Goal: Check status: Check status

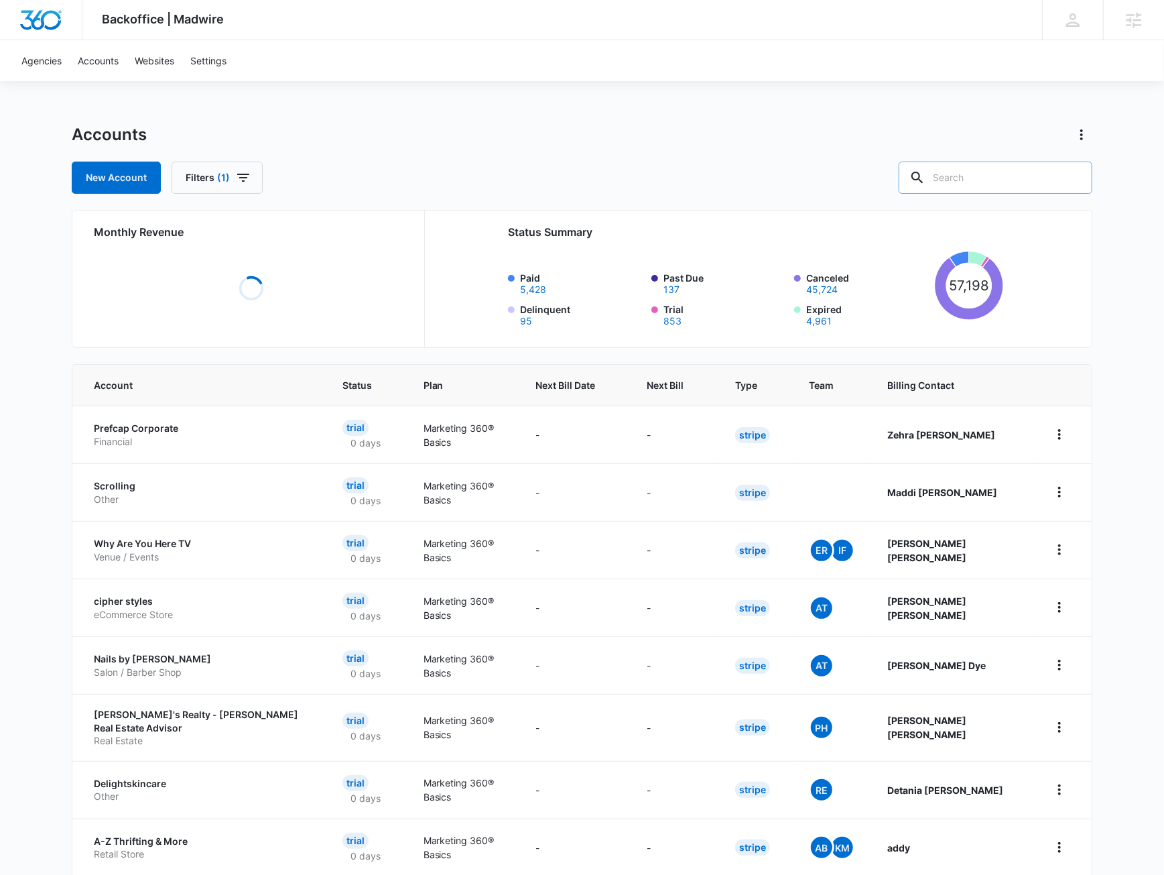
click at [959, 182] on input "text" at bounding box center [996, 178] width 194 height 32
paste input "A1AN3696666724fb898e4ca"
type input "A1AN3696666724fb898e4ca"
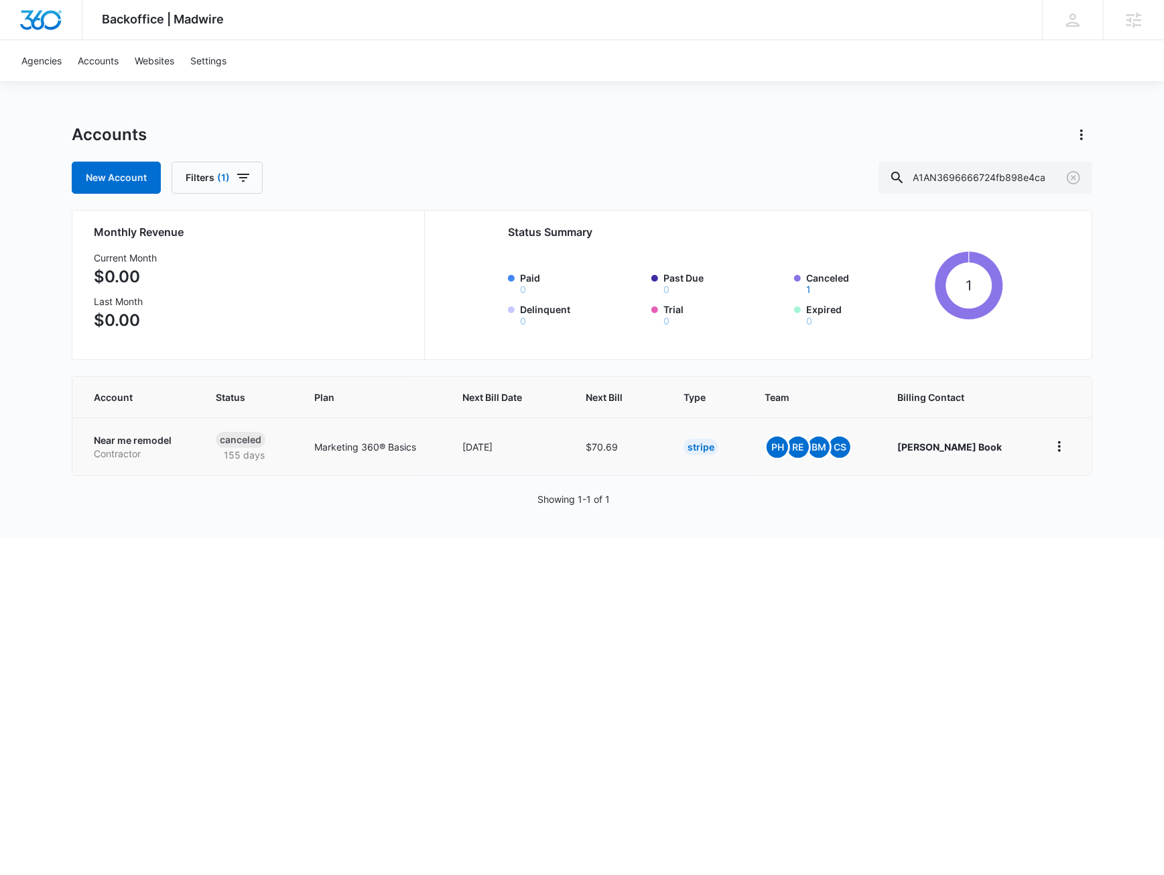
click at [176, 443] on p "Near me remodel" at bounding box center [139, 440] width 90 height 13
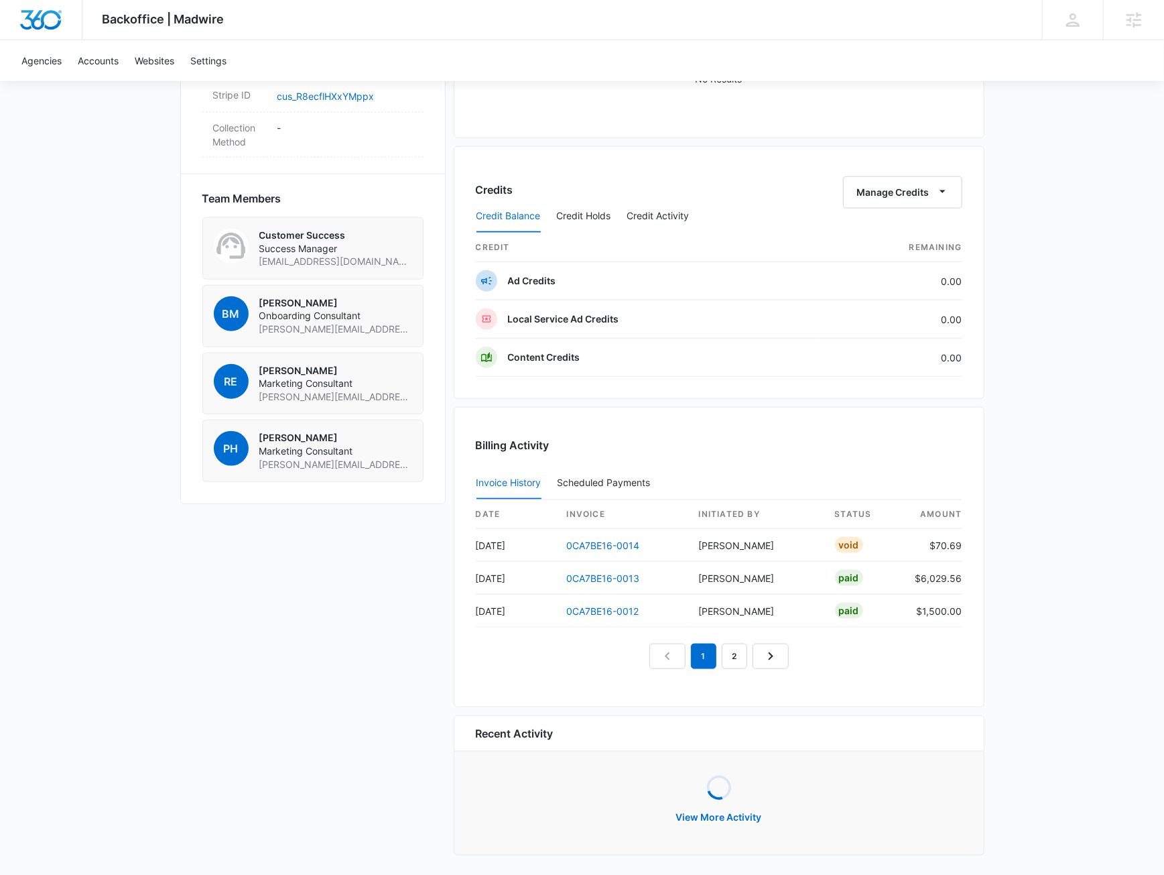
scroll to position [855, 0]
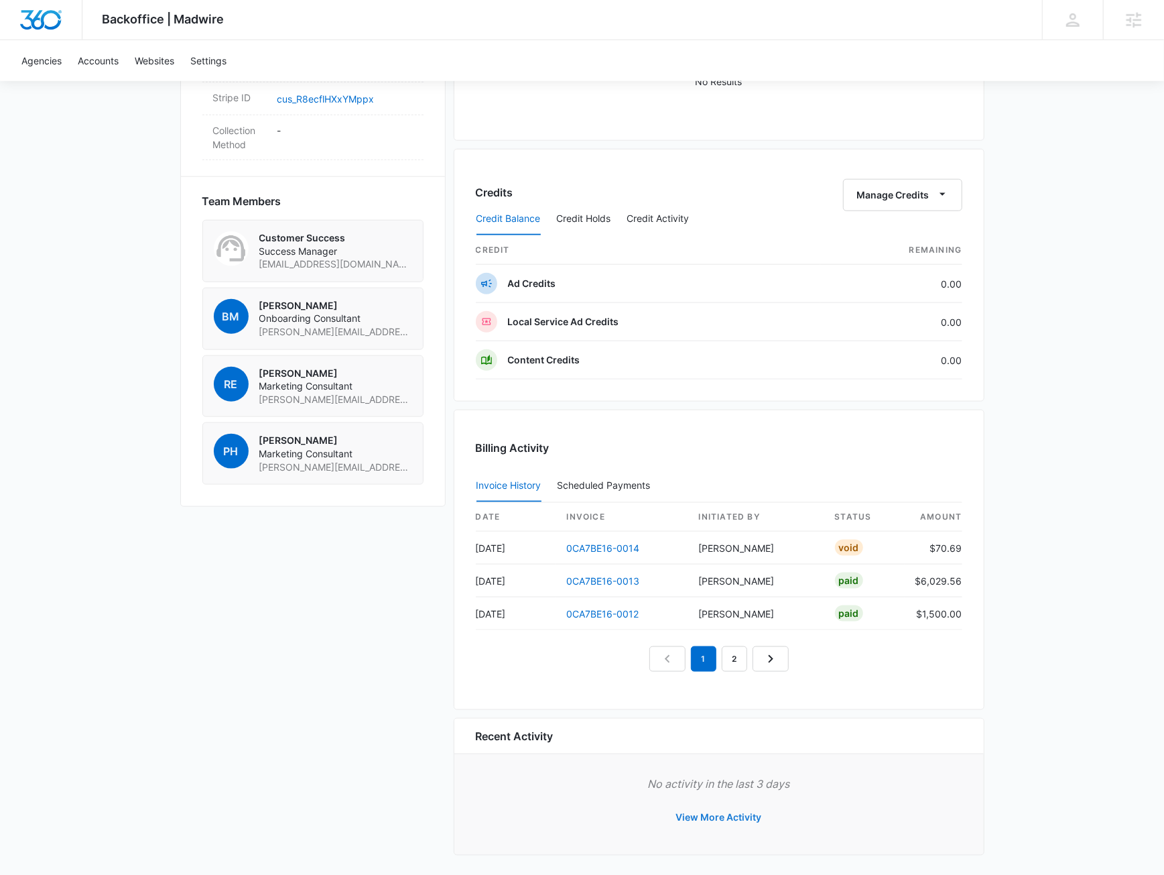
click at [741, 806] on button "View More Activity" at bounding box center [719, 817] width 113 height 32
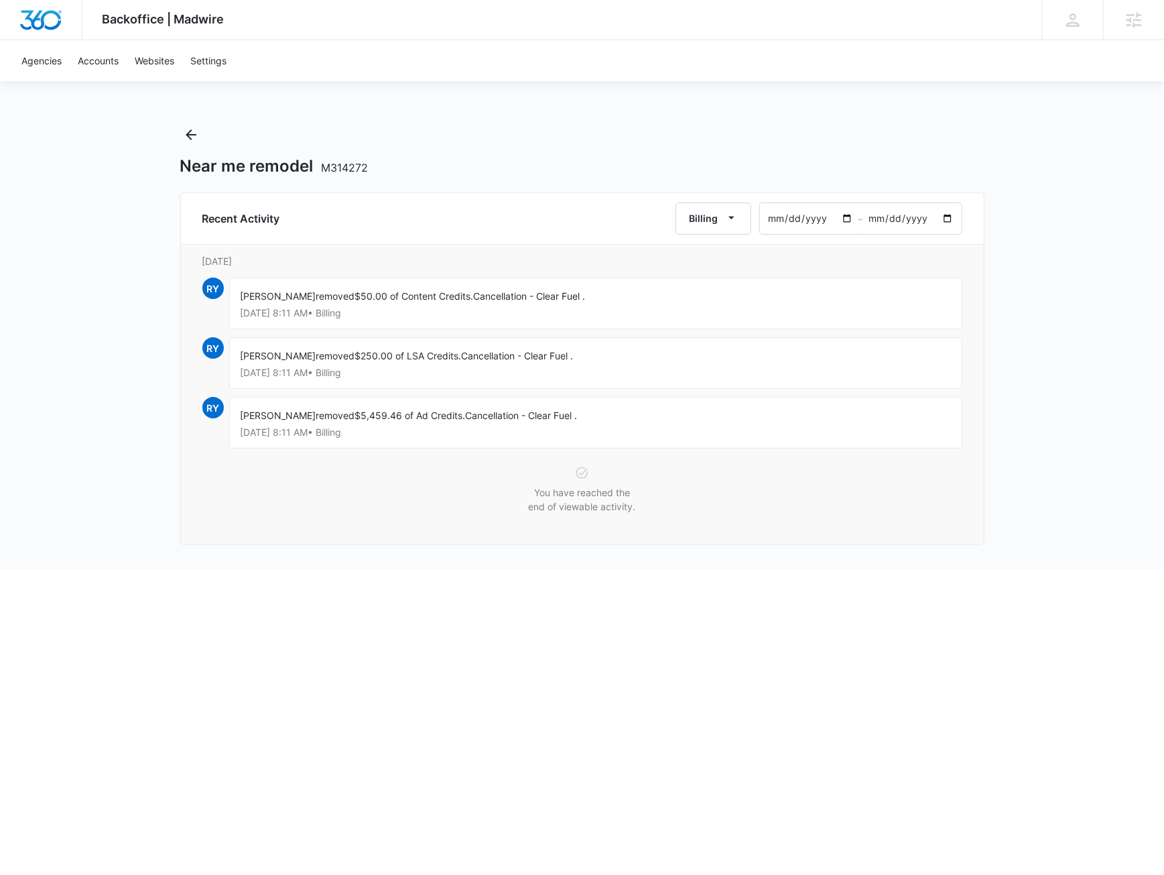
click at [857, 219] on input "[DATE]" at bounding box center [809, 218] width 99 height 31
type input "[DATE]"
click at [1036, 272] on div "Backoffice | Madwire Apps Settings [PERSON_NAME] [PERSON_NAME] [PERSON_NAME][EM…" at bounding box center [582, 284] width 1164 height 569
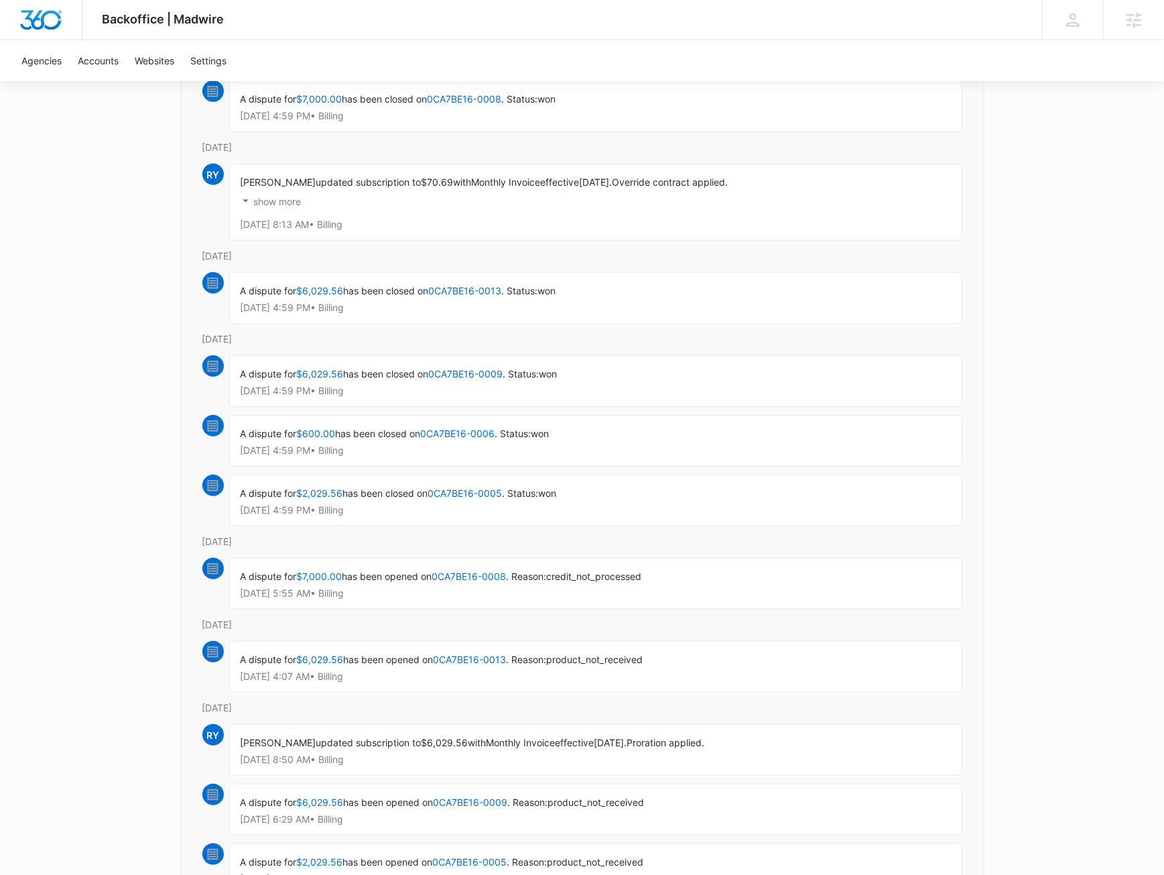
scroll to position [97, 0]
